Goal: Task Accomplishment & Management: Manage account settings

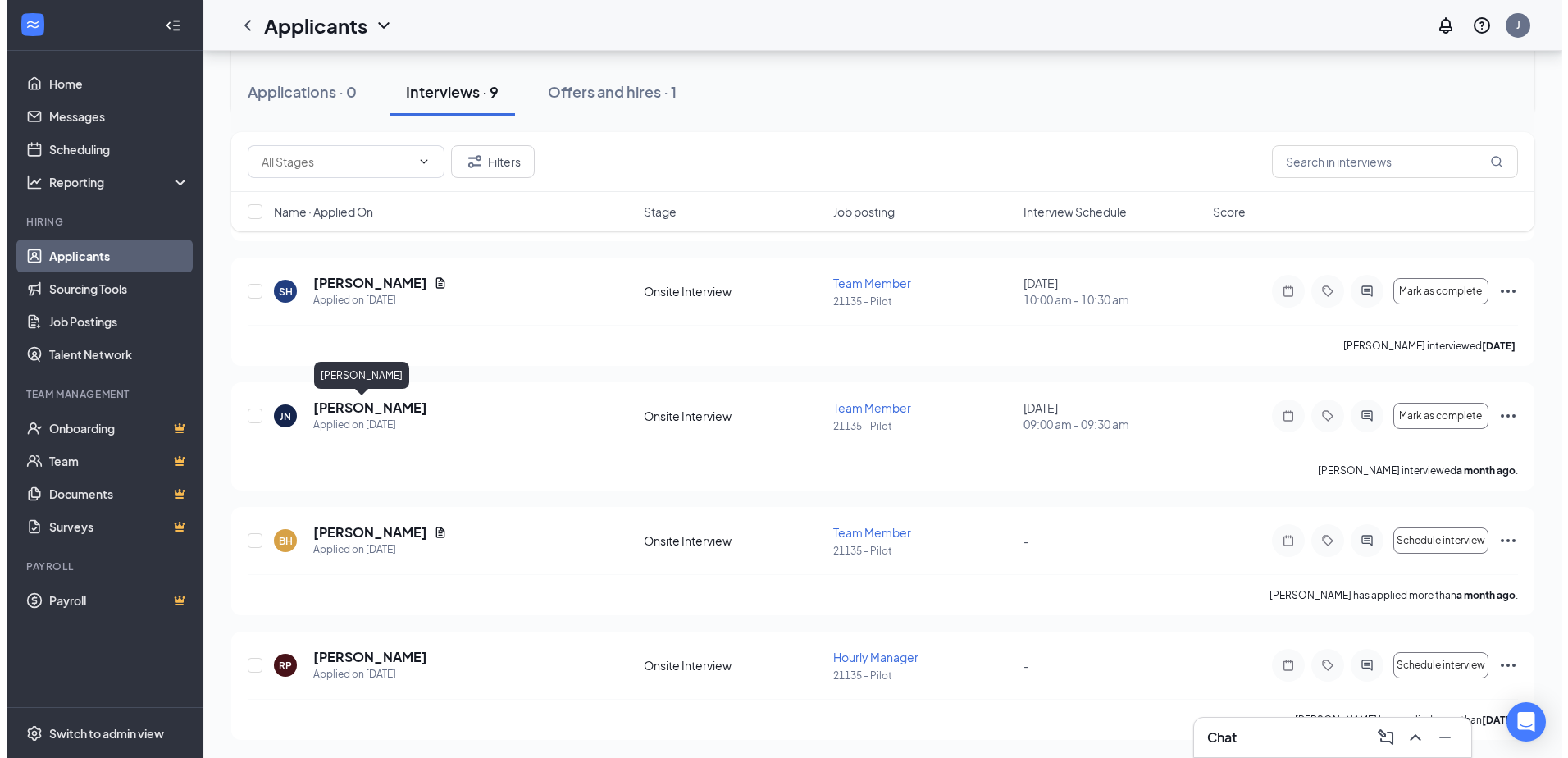
scroll to position [763, 0]
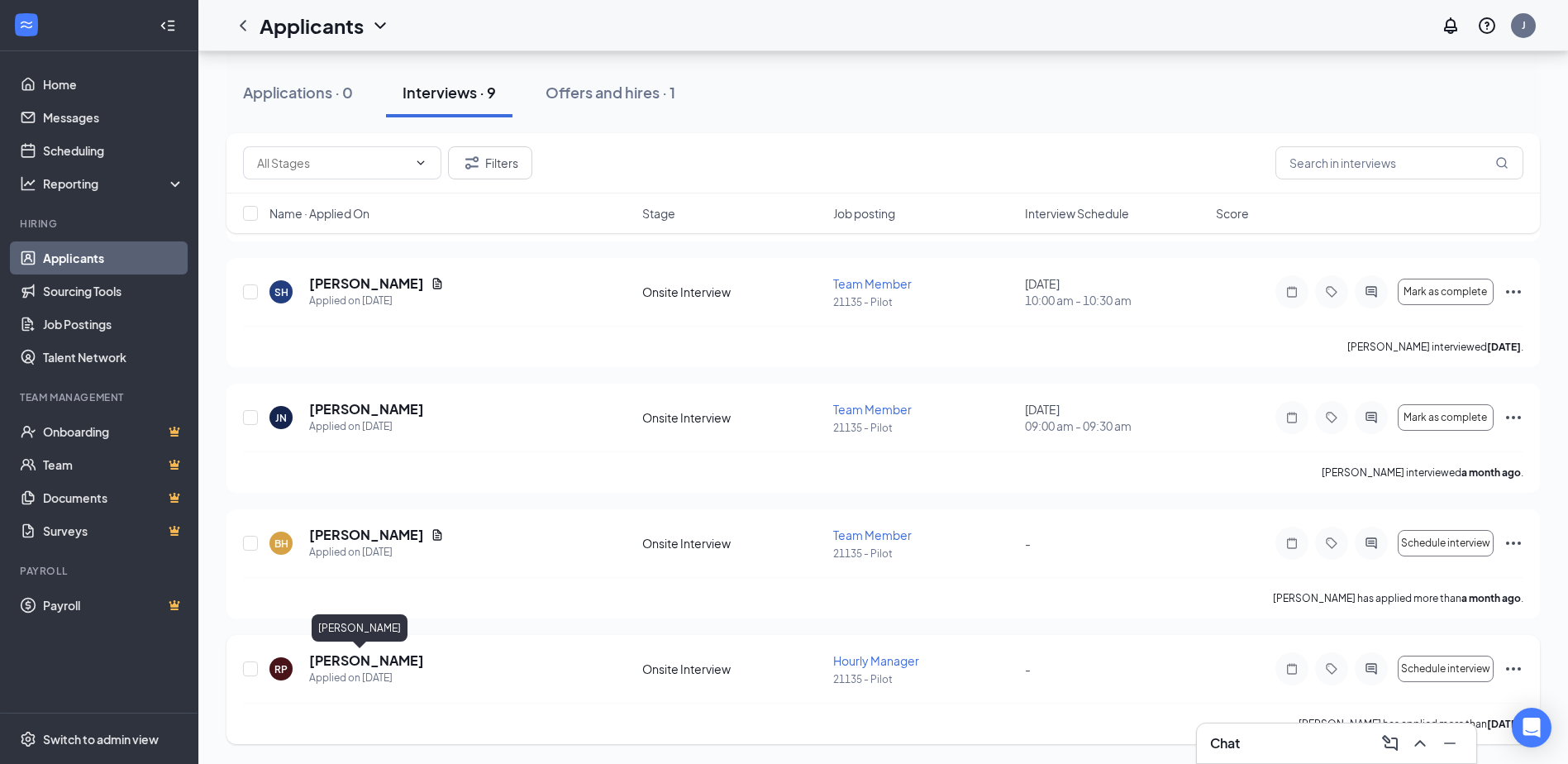
click at [335, 654] on h5 "[PERSON_NAME]" at bounding box center [367, 661] width 115 height 19
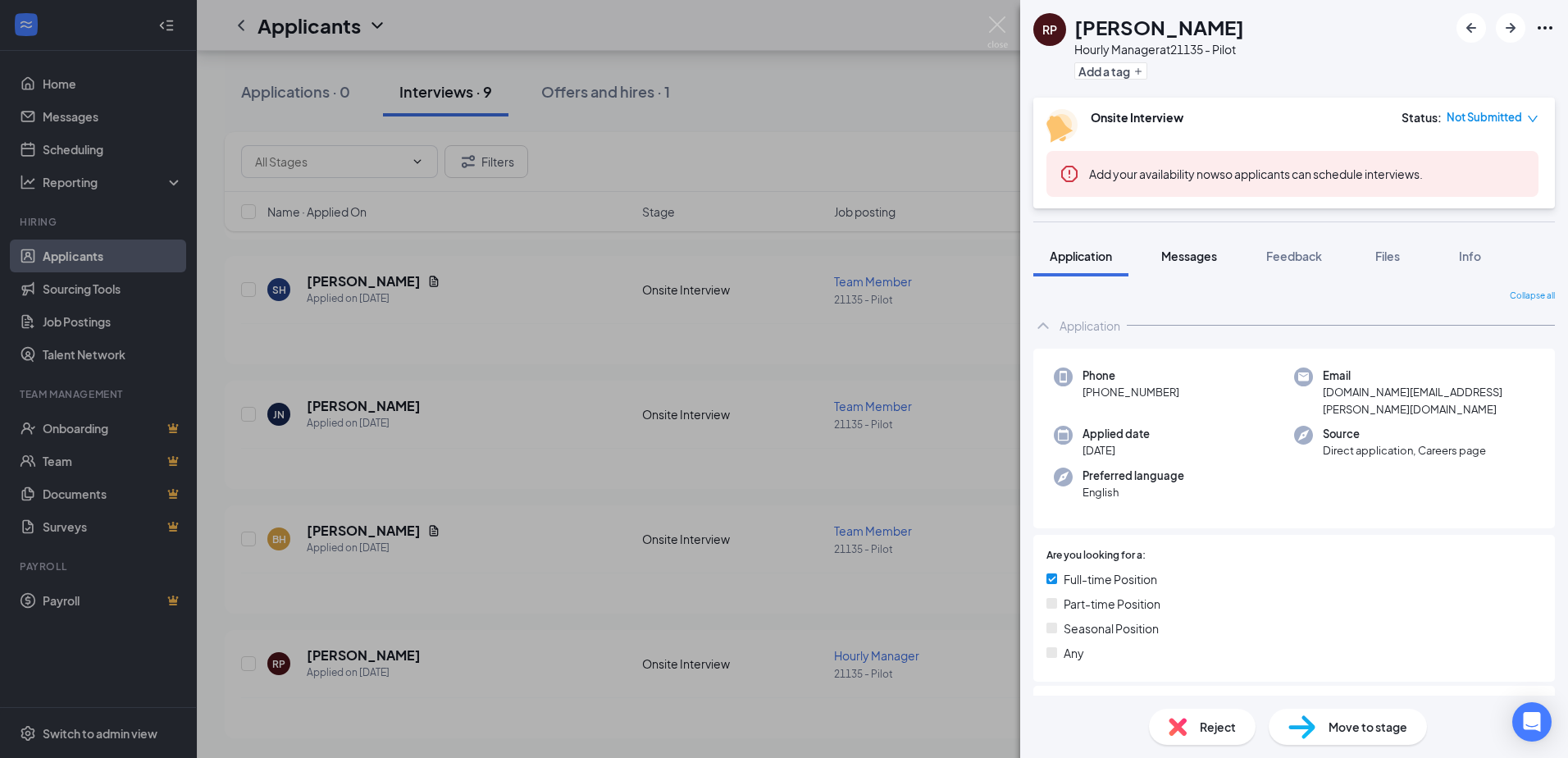
click at [1206, 260] on span "Messages" at bounding box center [1190, 255] width 56 height 15
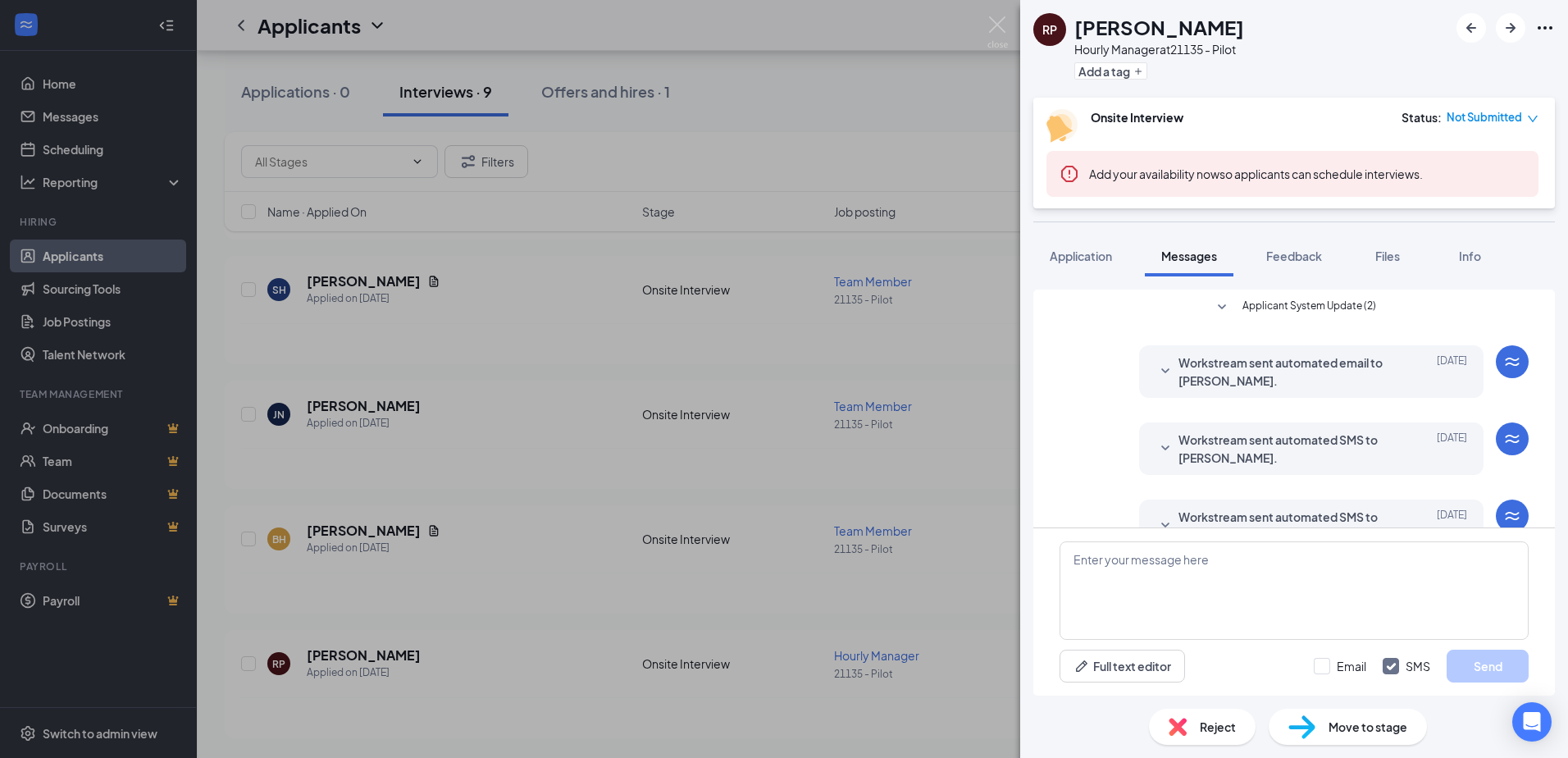
click at [770, 122] on div "RP [PERSON_NAME] Hourly Manager at 21135 - Pilot Add a tag Onsite Interview Sta…" at bounding box center [784, 379] width 1568 height 758
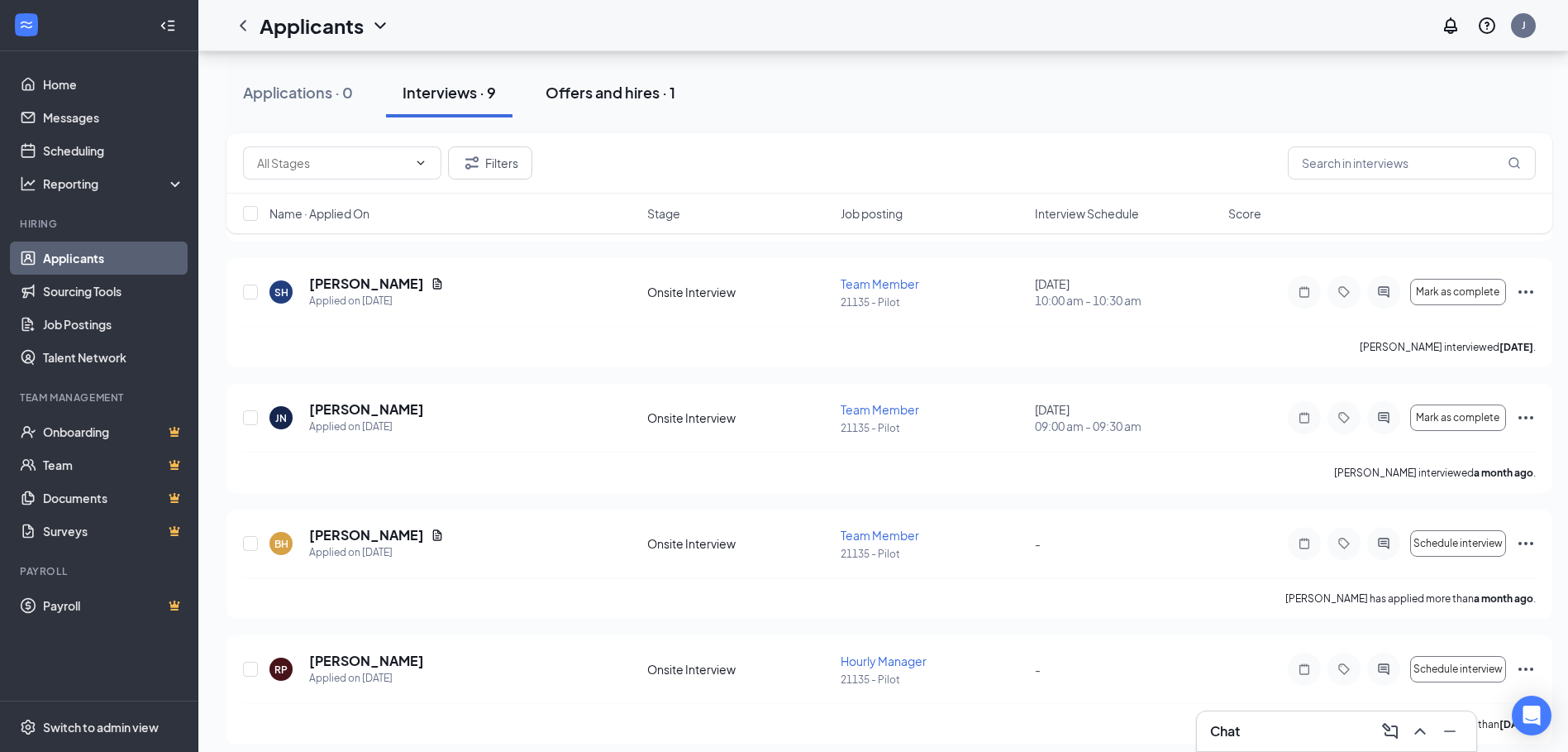
click at [624, 95] on div "Offers and hires · 1" at bounding box center [610, 92] width 130 height 20
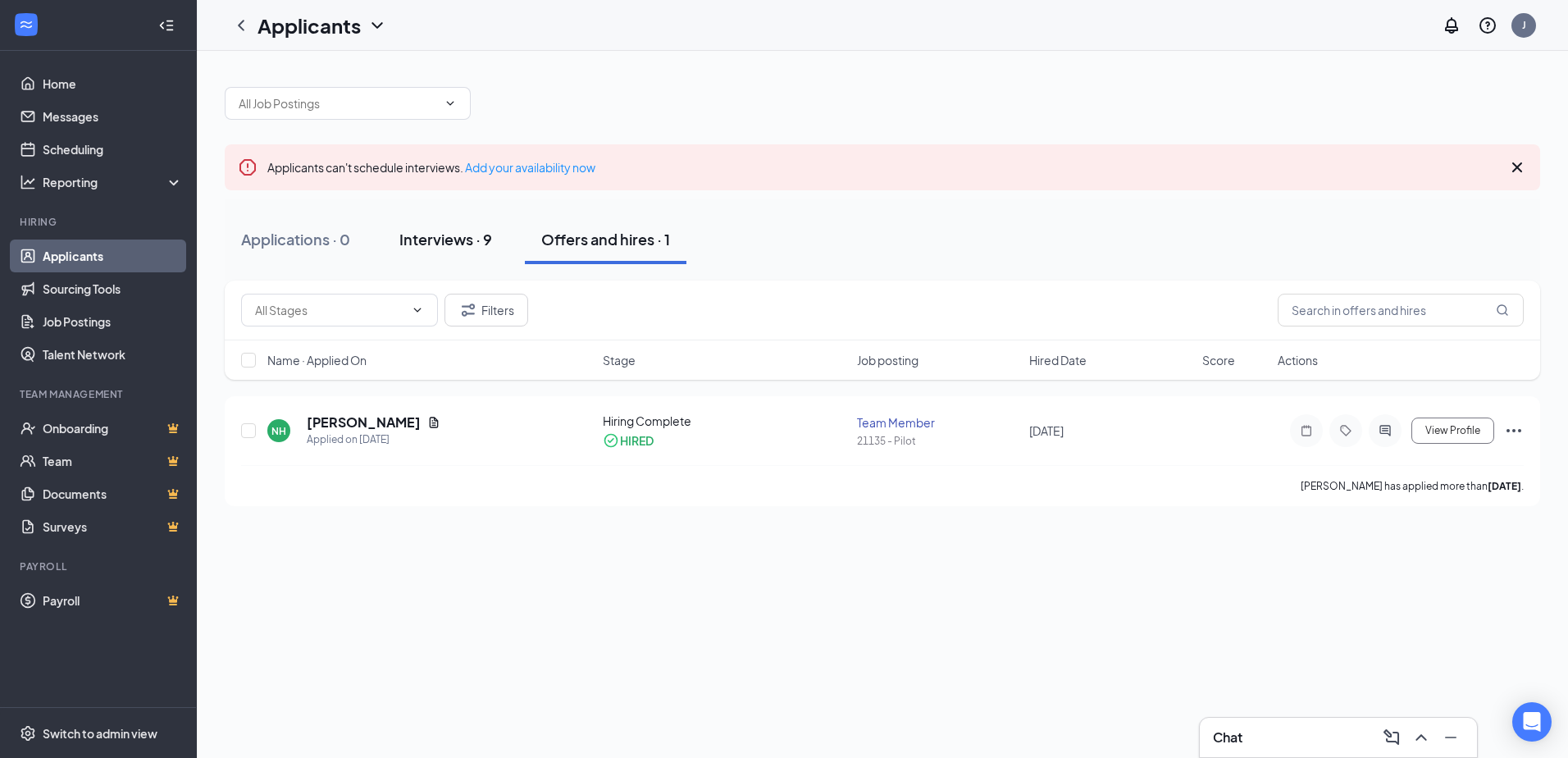
click at [427, 245] on div "Interviews · 9" at bounding box center [446, 239] width 93 height 20
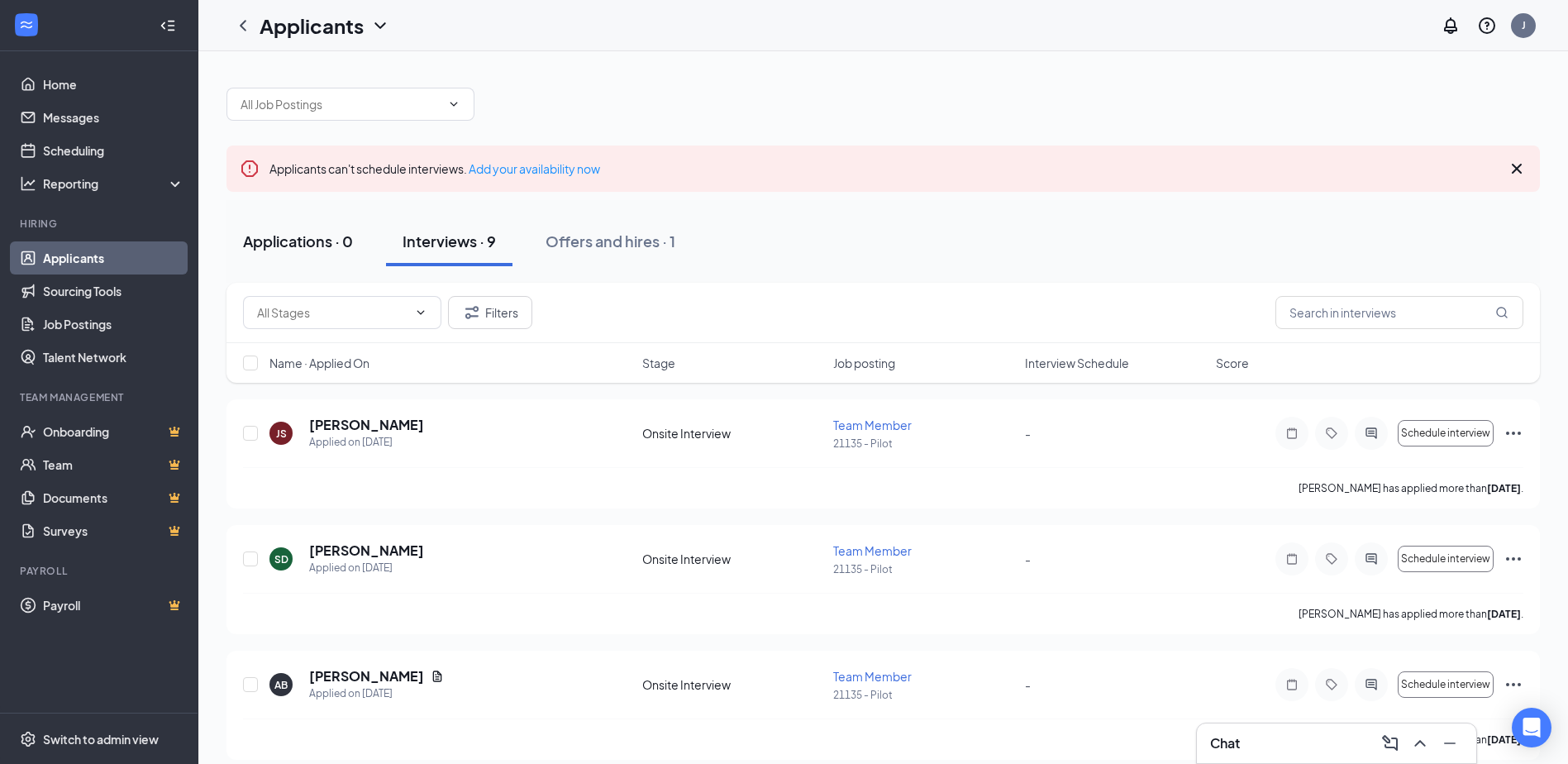
click at [267, 240] on div "Applications · 0" at bounding box center [298, 241] width 110 height 20
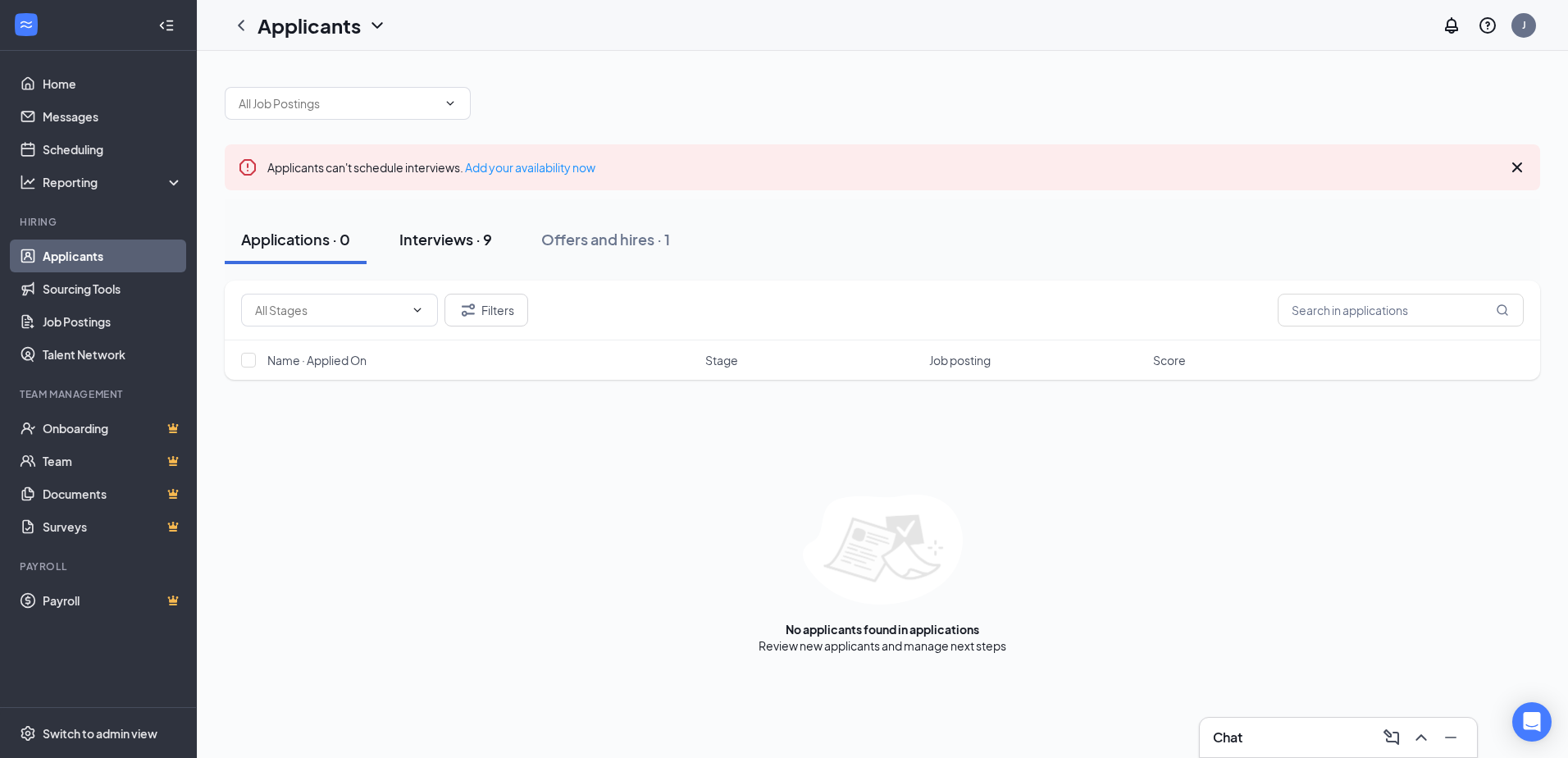
click at [482, 233] on div "Interviews · 9" at bounding box center [446, 239] width 93 height 20
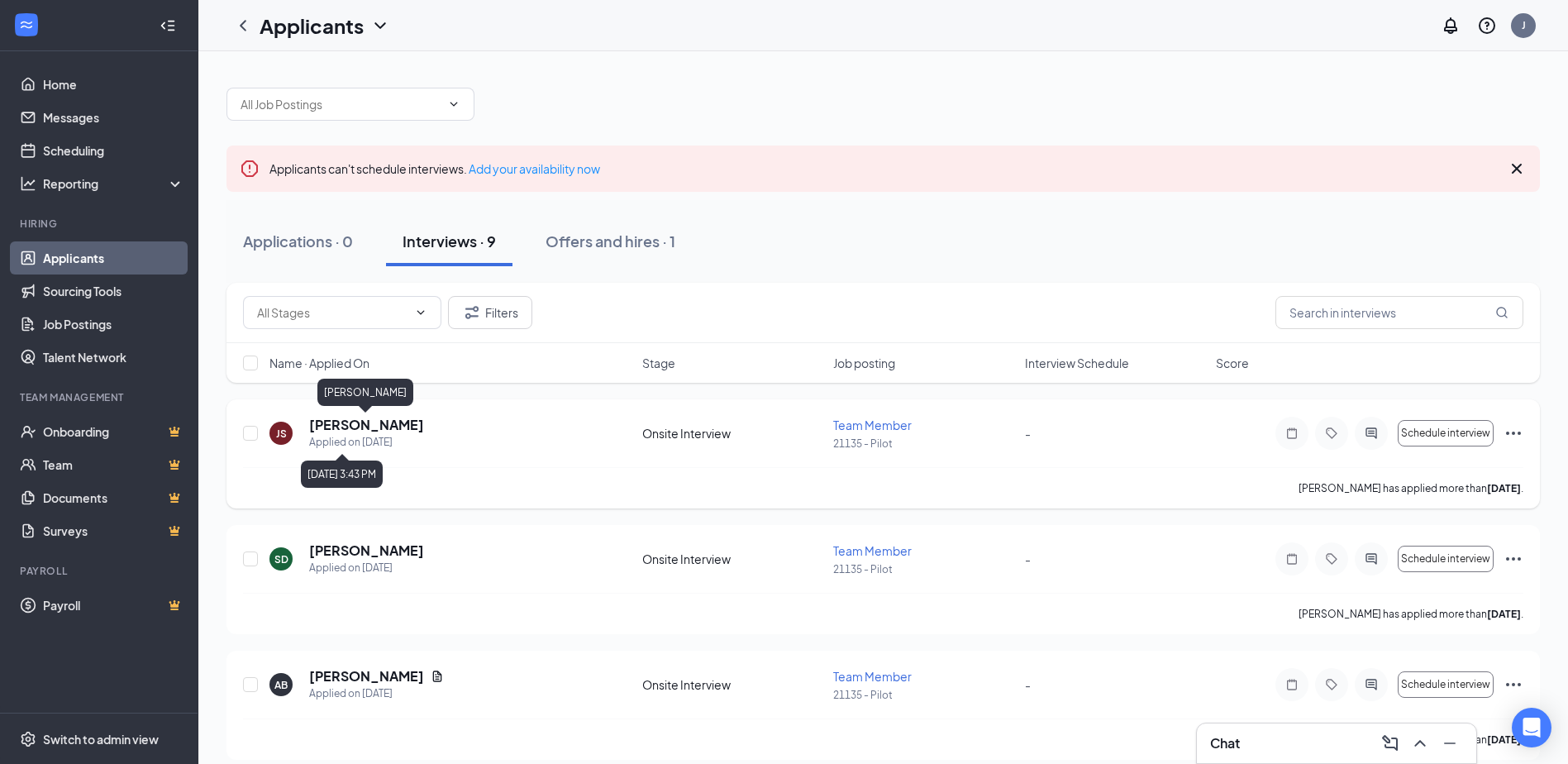
click at [357, 425] on h5 "[PERSON_NAME]" at bounding box center [367, 424] width 115 height 19
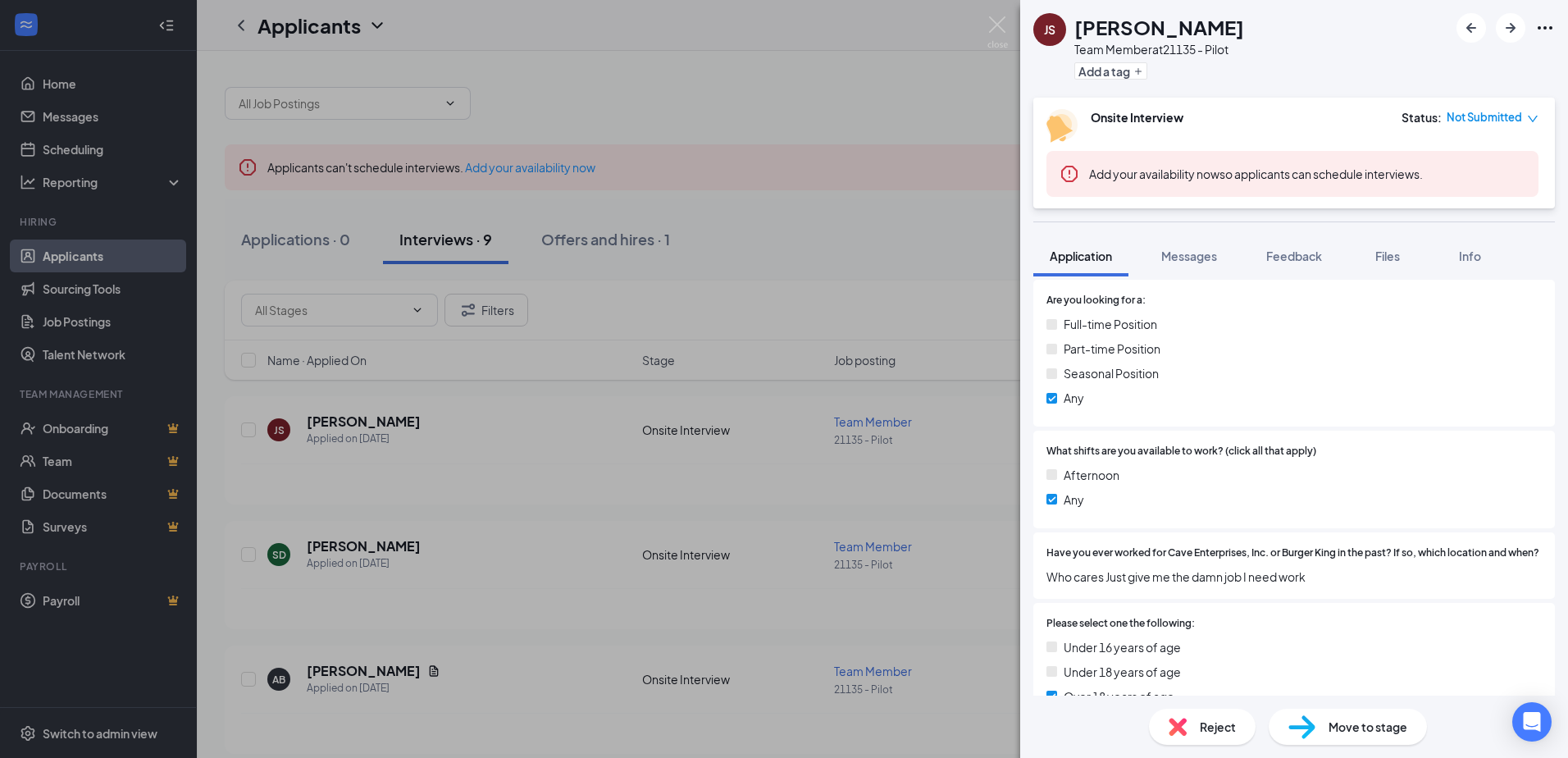
scroll to position [257, 0]
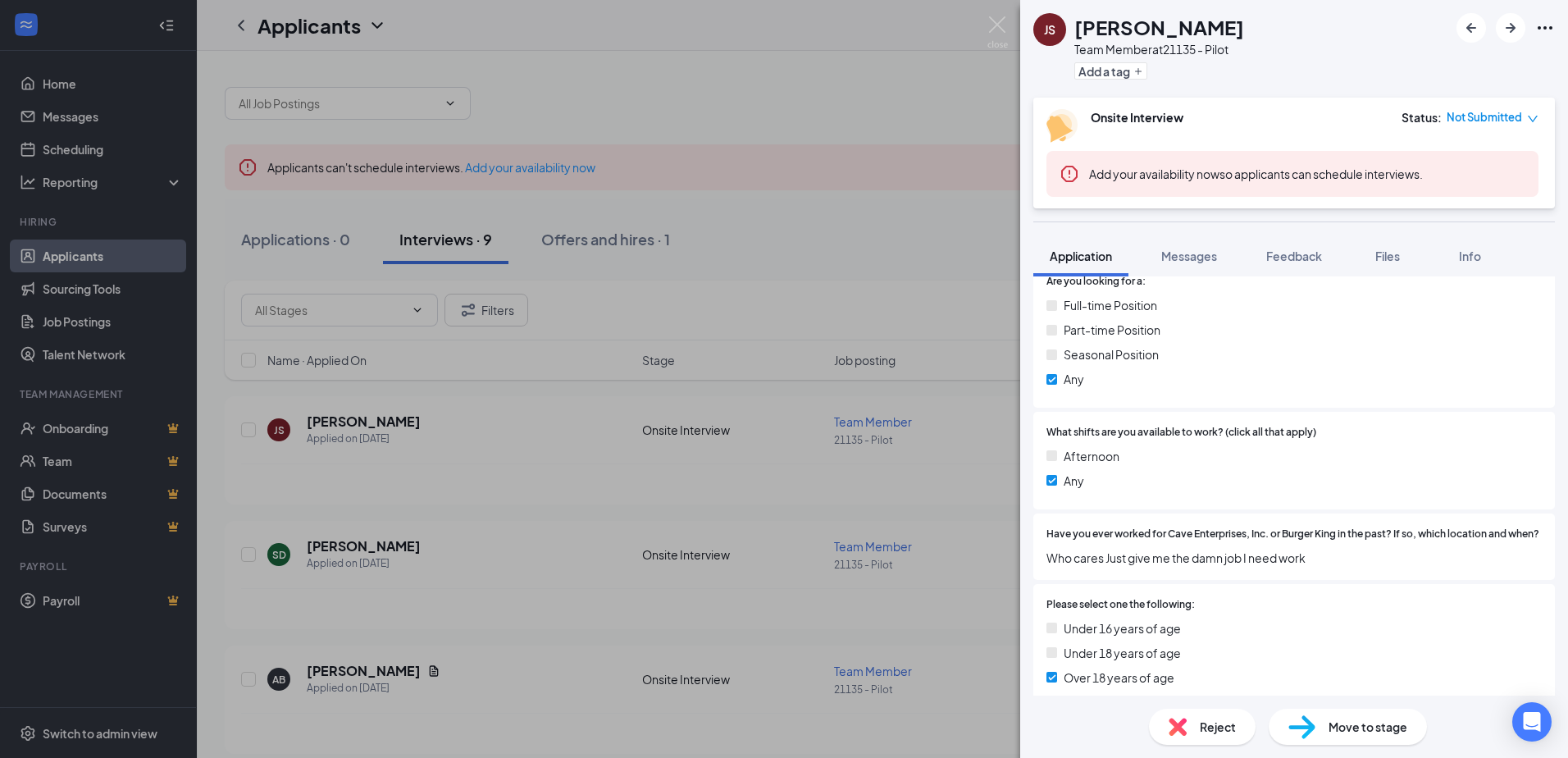
click at [392, 538] on div "JS [PERSON_NAME] Team Member at 21135 - Pilot Add a tag Onsite Interview Status…" at bounding box center [784, 379] width 1568 height 758
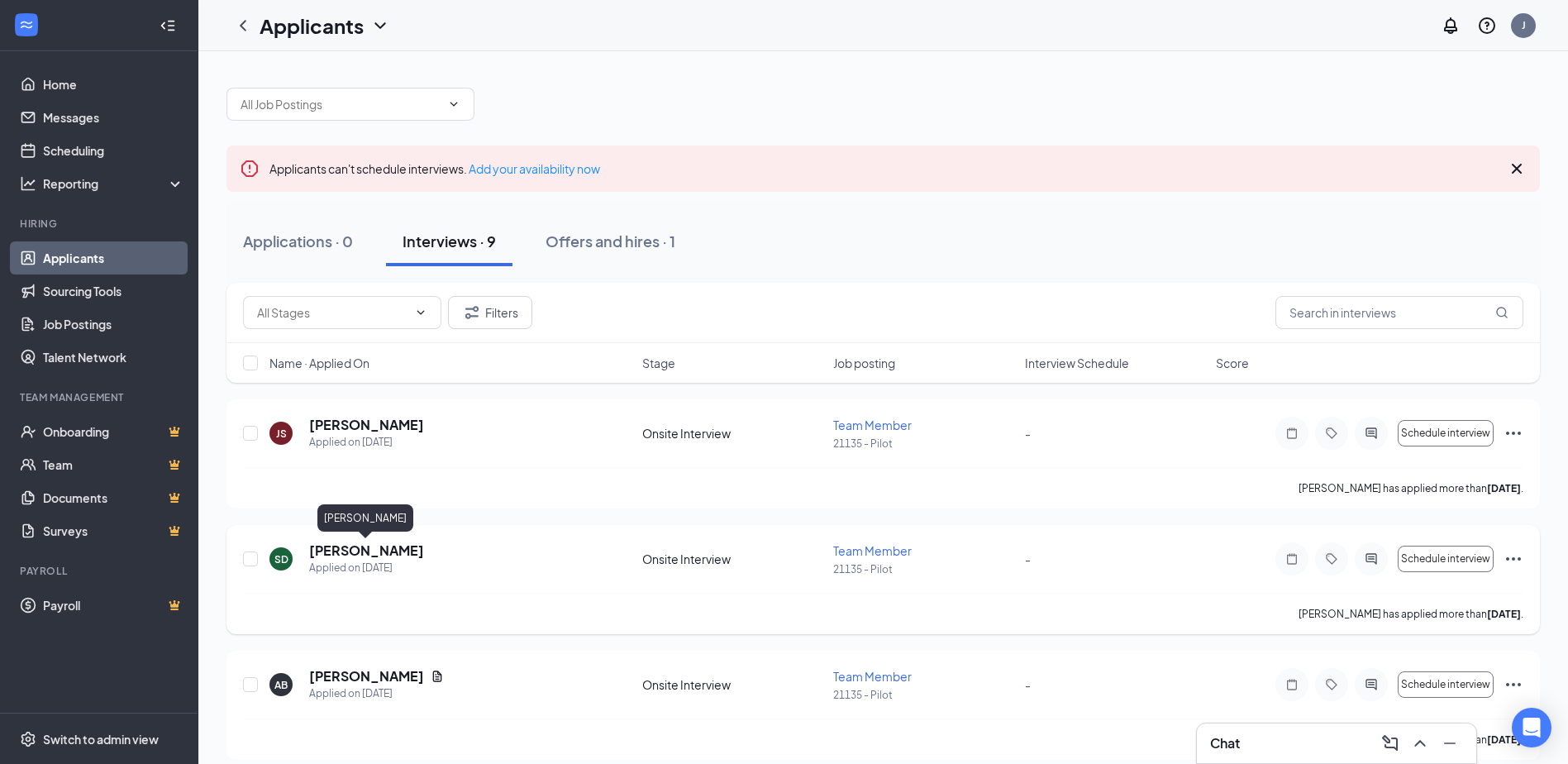
click at [395, 546] on h5 "[PERSON_NAME]" at bounding box center [367, 550] width 115 height 19
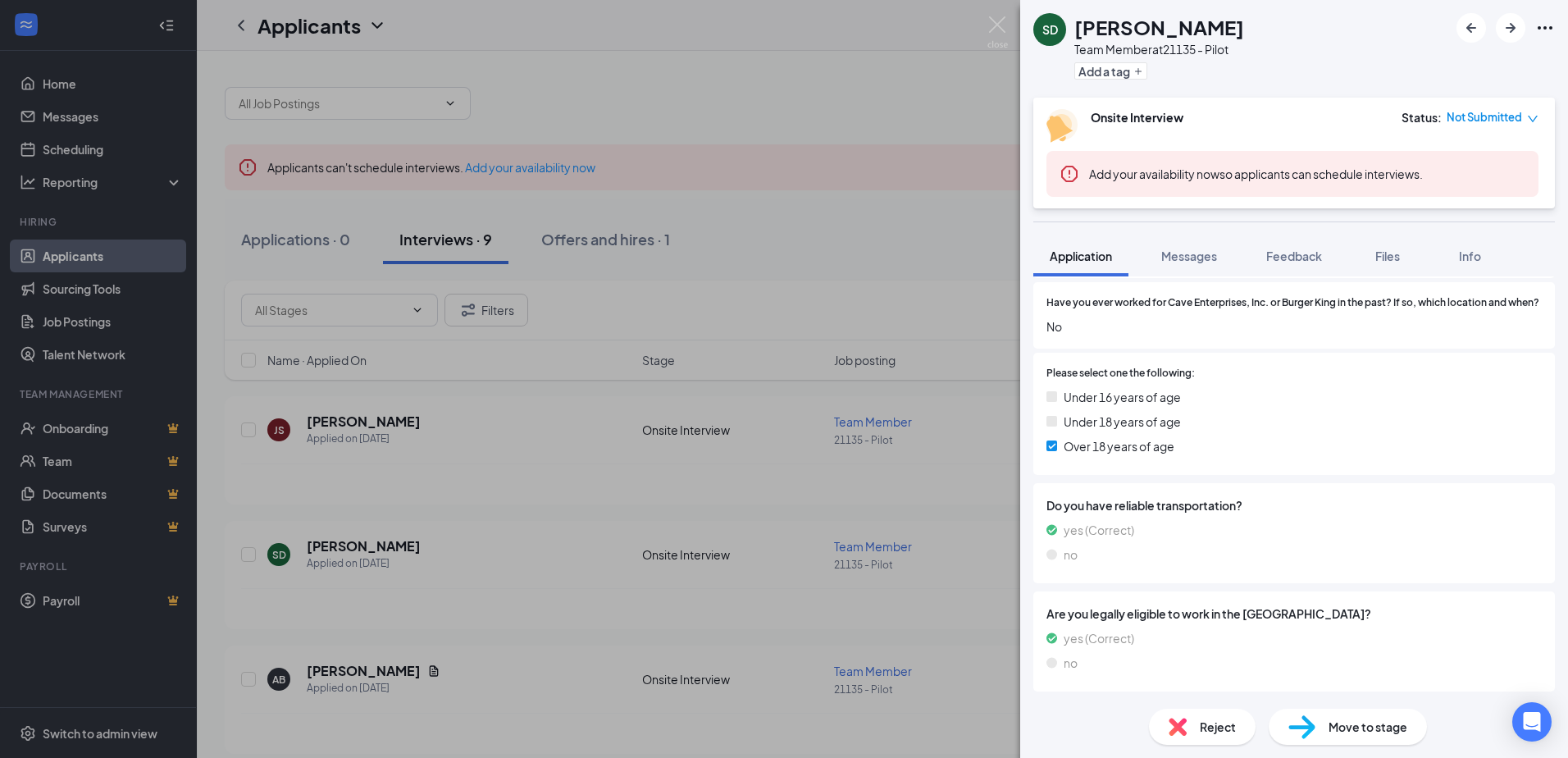
scroll to position [548, 0]
click at [403, 611] on div "SD [PERSON_NAME] Team Member at 21135 - Pilot Add a tag Onsite Interview Status…" at bounding box center [784, 379] width 1568 height 758
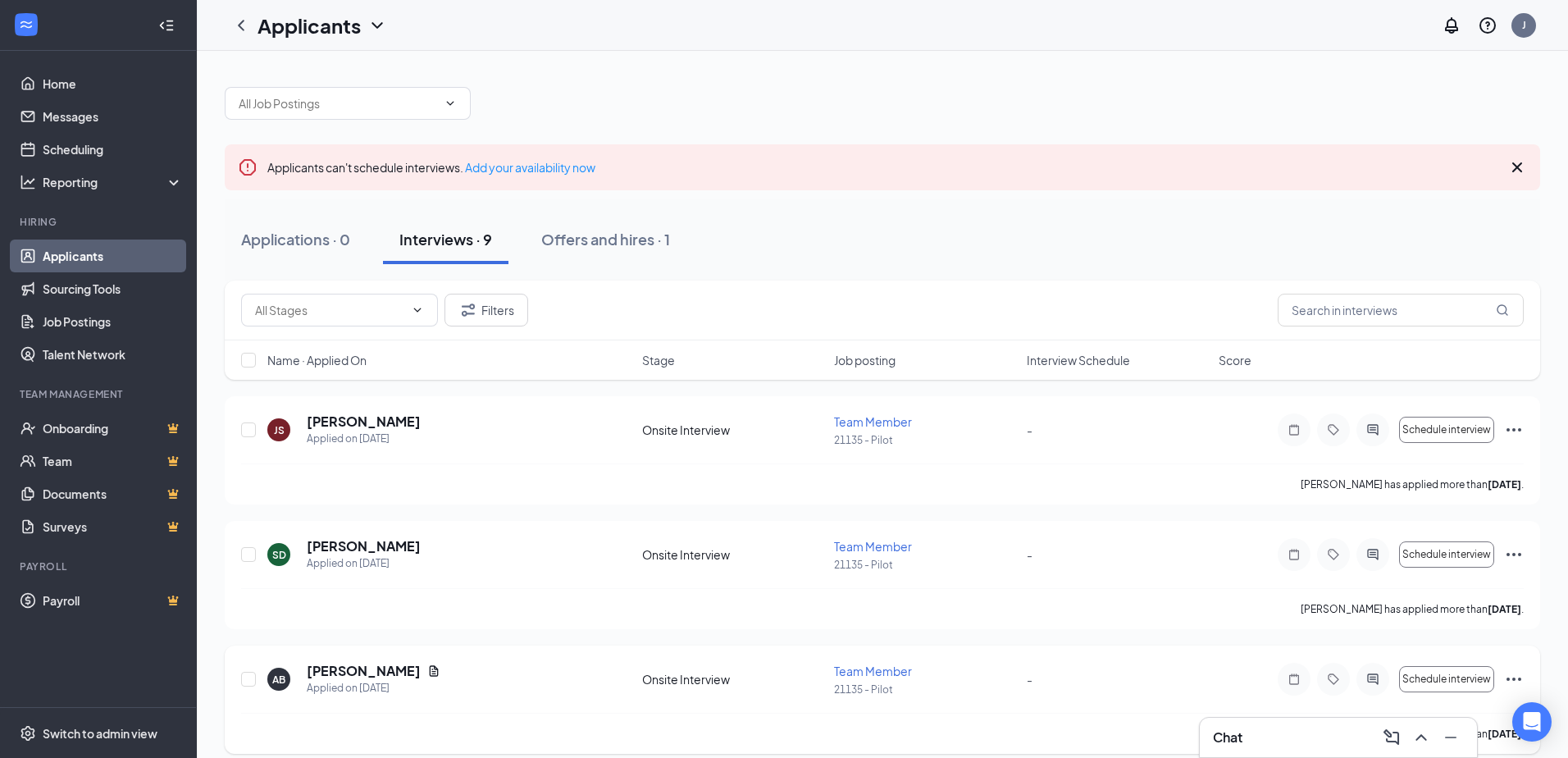
click at [322, 668] on h5 "[PERSON_NAME]" at bounding box center [364, 670] width 114 height 18
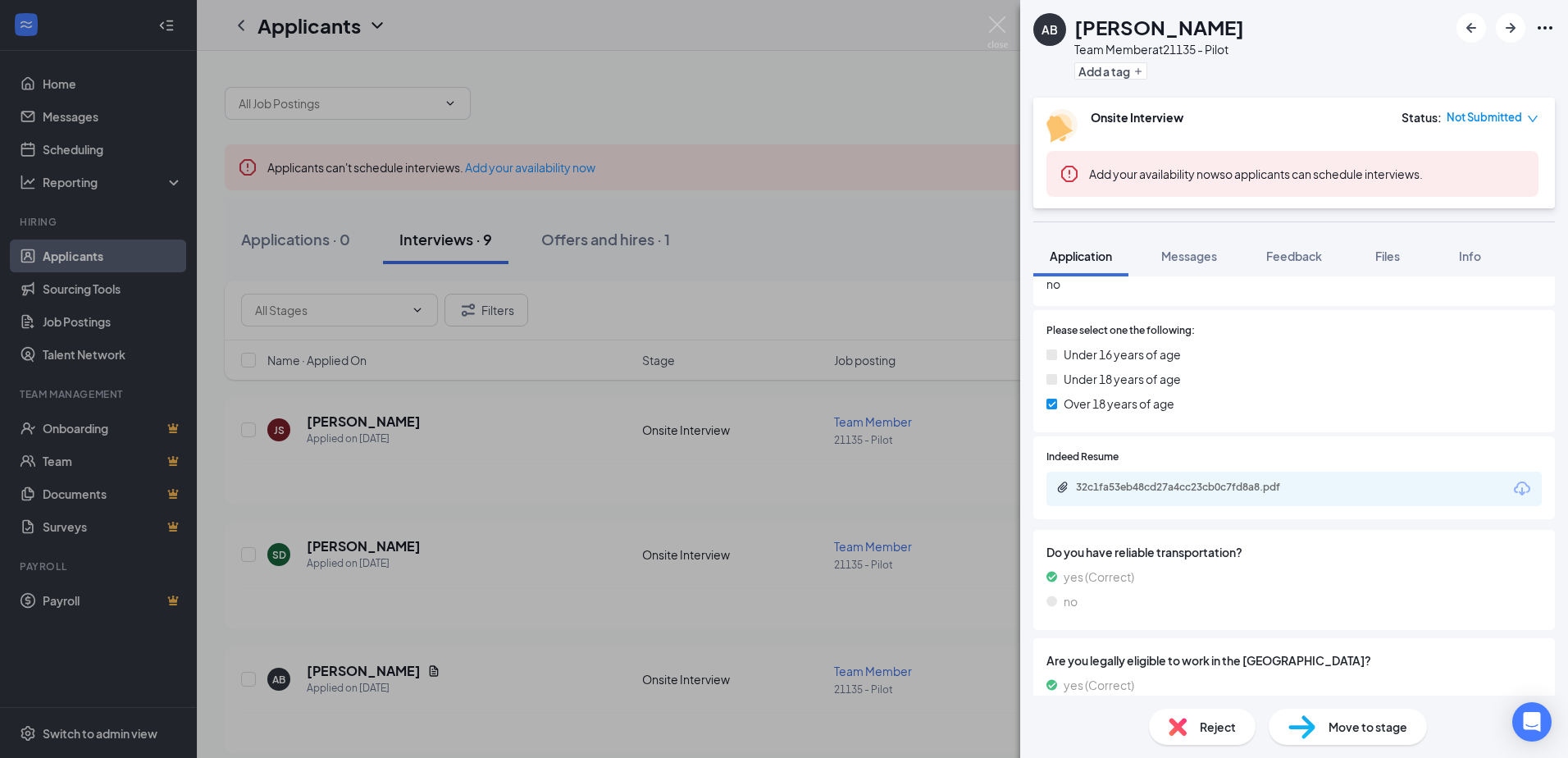
scroll to position [574, 0]
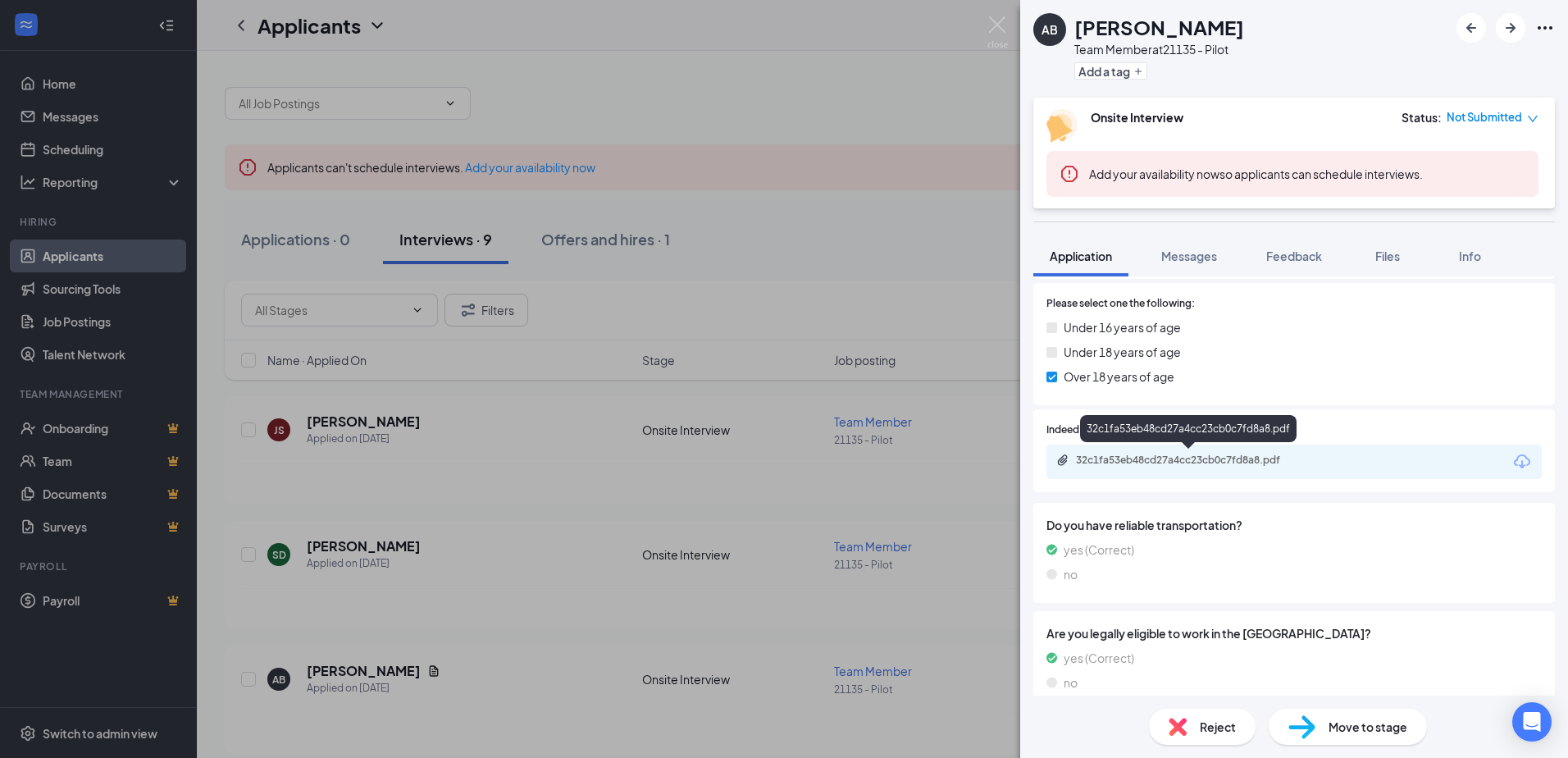
click at [1269, 459] on div "32c1fa53eb48cd27a4cc23cb0c7fd8a8.pdf" at bounding box center [1191, 460] width 230 height 13
click at [851, 95] on div "AB [PERSON_NAME] Team Member at 21135 - Pilot Add a tag Onsite Interview Status…" at bounding box center [784, 379] width 1568 height 758
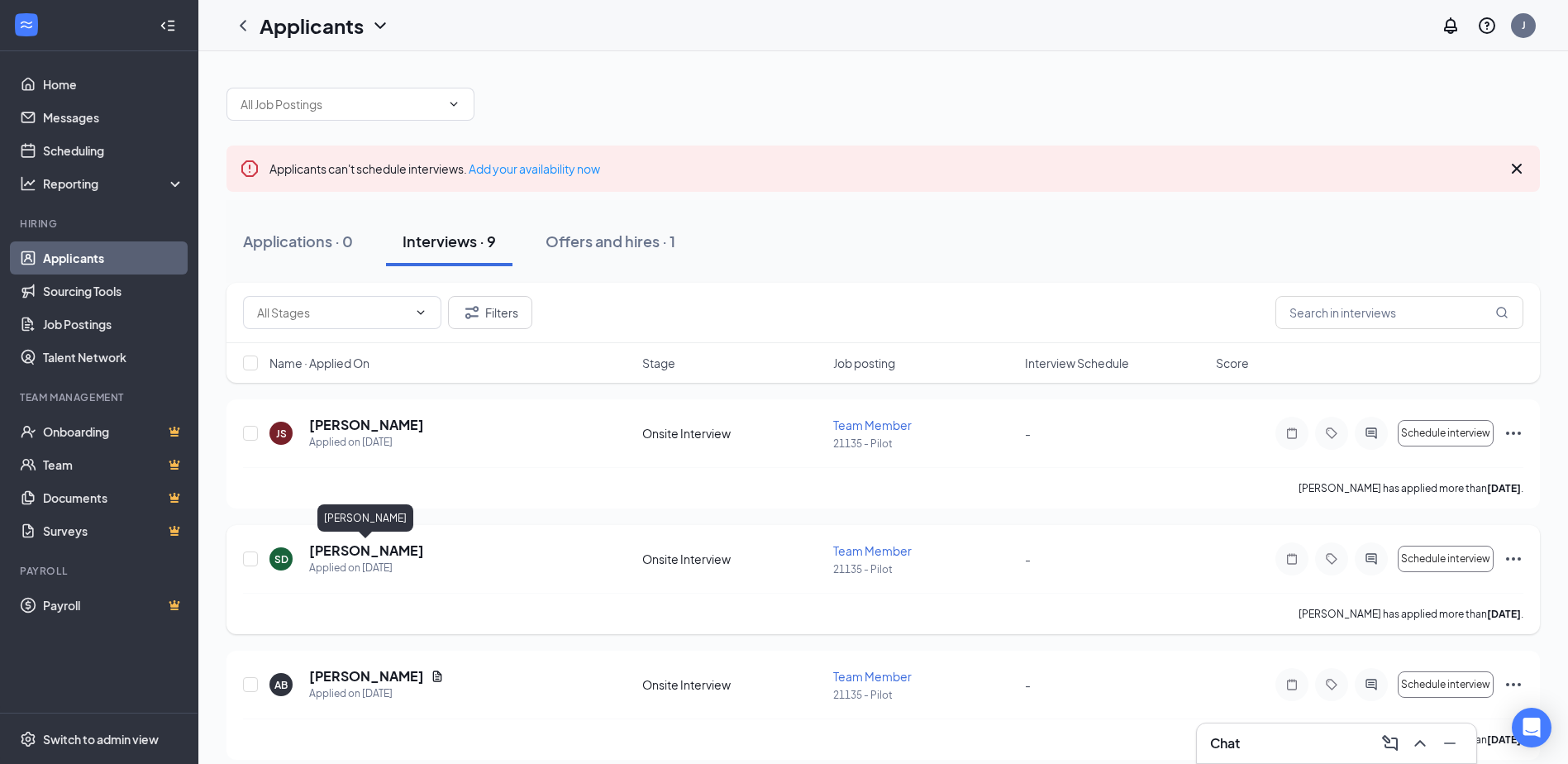
drag, startPoint x: 321, startPoint y: 554, endPoint x: 318, endPoint y: 545, distance: 9.5
click at [321, 554] on h5 "[PERSON_NAME]" at bounding box center [367, 550] width 115 height 19
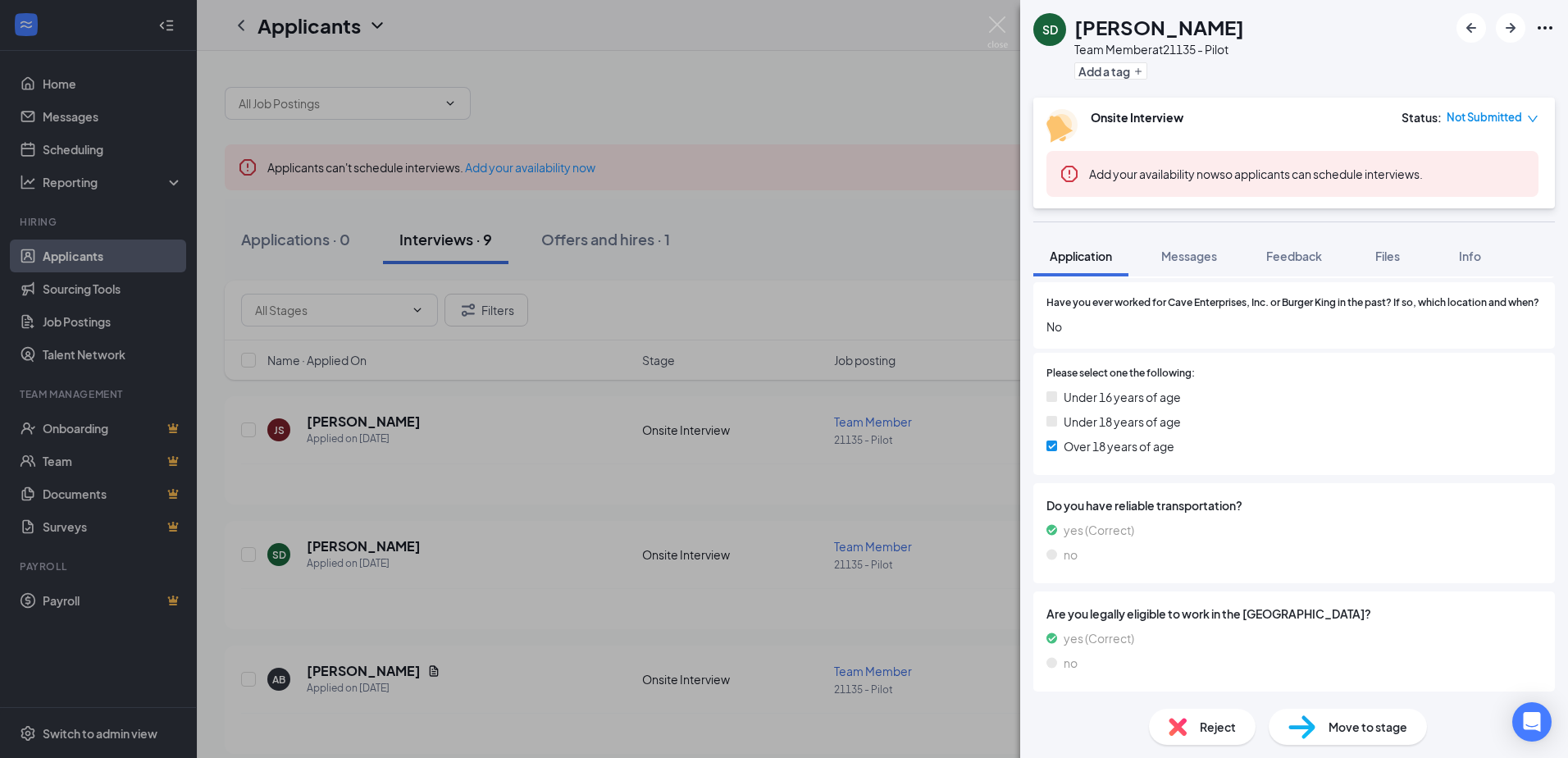
scroll to position [543, 0]
